Goal: Ask a question

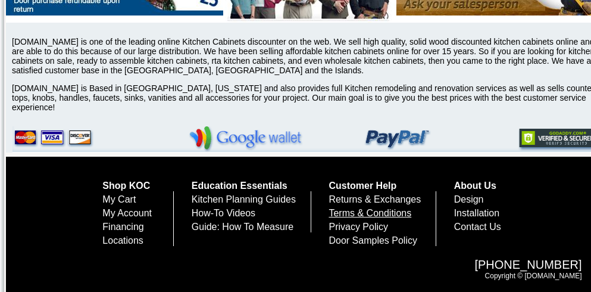
scroll to position [4135, 0]
click at [388, 213] on link "Terms & Conditions" at bounding box center [370, 213] width 83 height 10
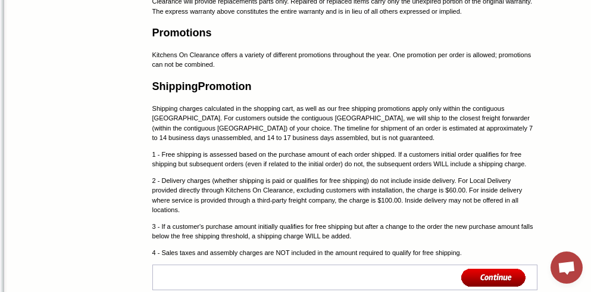
scroll to position [1549, 0]
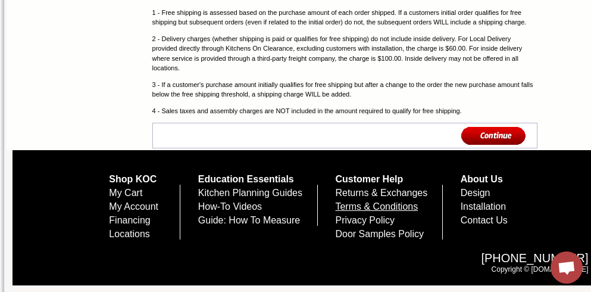
click at [370, 208] on link "Terms & Conditions" at bounding box center [376, 206] width 83 height 10
click at [356, 222] on link "Privacy Policy" at bounding box center [365, 220] width 60 height 10
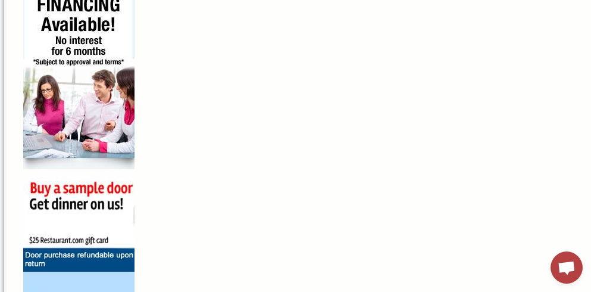
scroll to position [1015, 0]
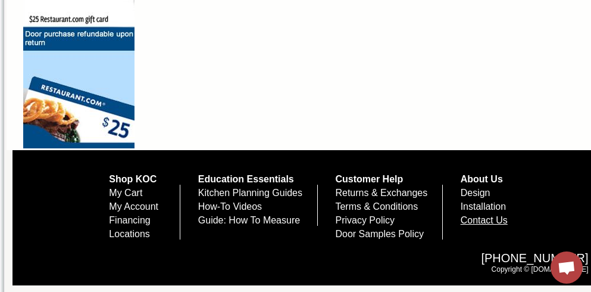
click at [485, 215] on link "Contact Us" at bounding box center [484, 220] width 47 height 10
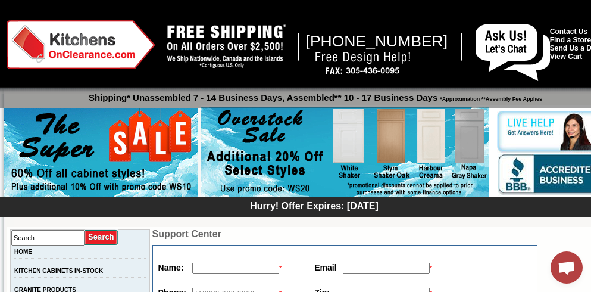
click at [192, 268] on input "text" at bounding box center [235, 268] width 87 height 11
type input "h"
type input "jill balo"
click at [348, 267] on input "text" at bounding box center [386, 268] width 87 height 11
type input "jill.balo@yahoo.com"
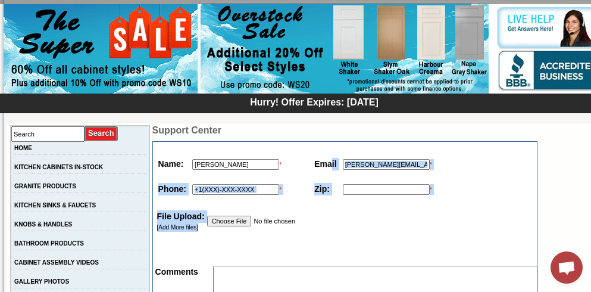
drag, startPoint x: 332, startPoint y: 264, endPoint x: 316, endPoint y: 212, distance: 54.3
click at [316, 212] on tbody "Name: jill balo * Email jill.balo@yahoo.com * Phone: * Zip: * File Upload: [Add…" at bounding box center [345, 276] width 382 height 266
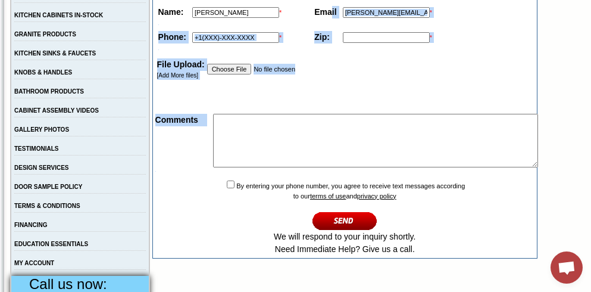
click at [247, 39] on input "text" at bounding box center [235, 37] width 87 height 11
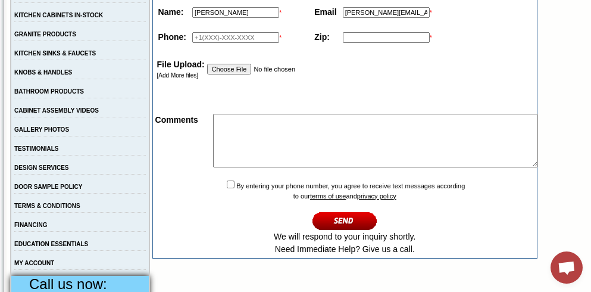
click at [213, 36] on input "text" at bounding box center [235, 37] width 87 height 11
type input "8132658491"
click at [360, 33] on input "text" at bounding box center [386, 37] width 87 height 11
type input "33558"
click at [304, 127] on textarea at bounding box center [375, 141] width 325 height 54
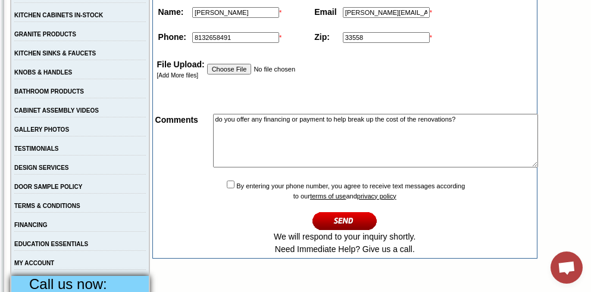
type textarea "do you offer any financing or payment to help break up the cost of the renovati…"
click at [227, 188] on input "checkbox" at bounding box center [231, 184] width 8 height 8
checkbox input "true"
click at [331, 230] on input "image" at bounding box center [345, 221] width 65 height 20
